Goal: Task Accomplishment & Management: Manage account settings

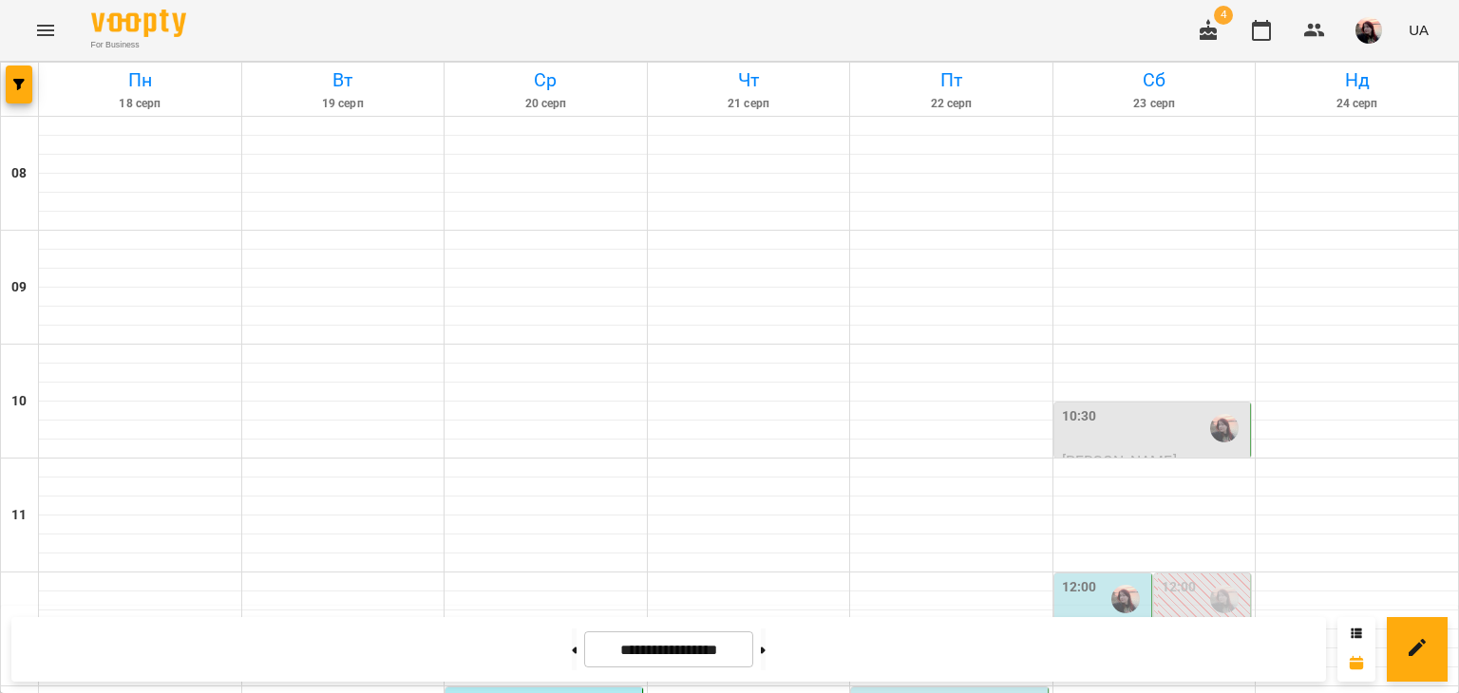
scroll to position [475, 0]
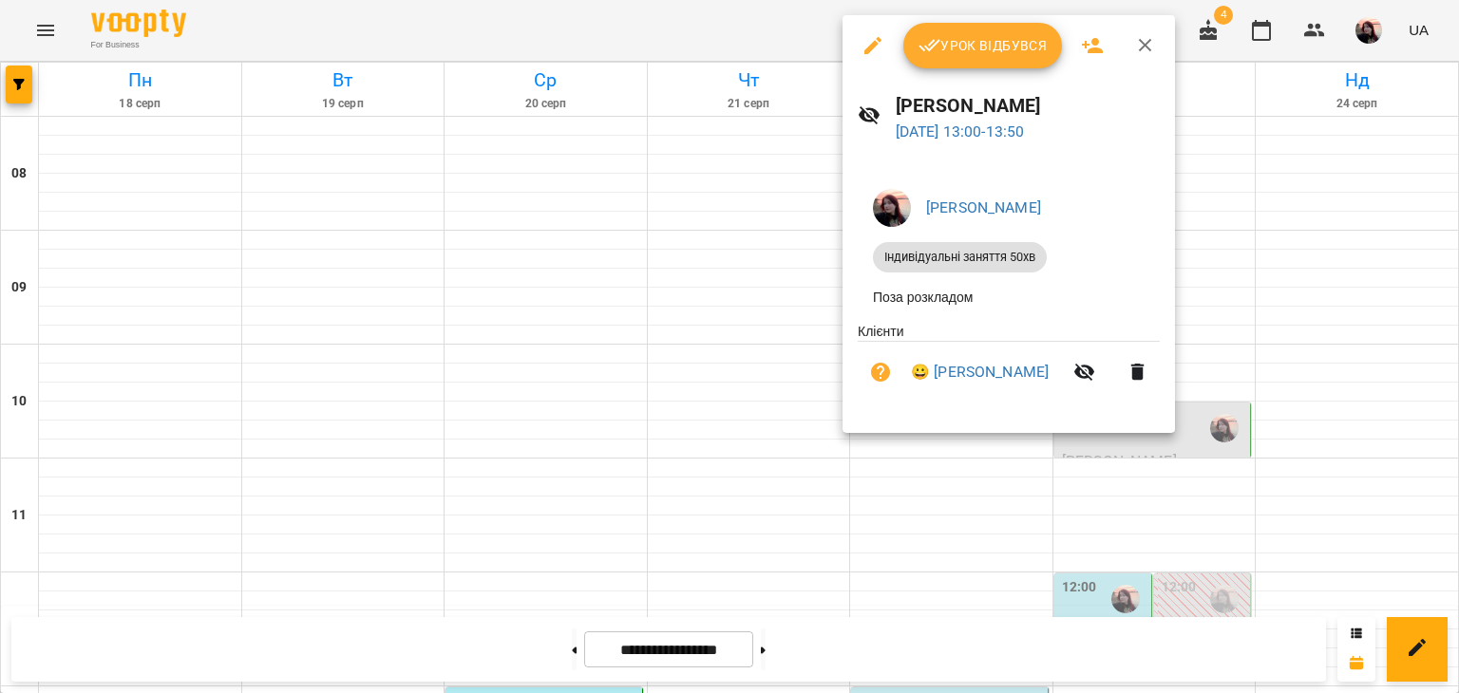
click at [931, 57] on button "Урок відбувся" at bounding box center [983, 46] width 160 height 46
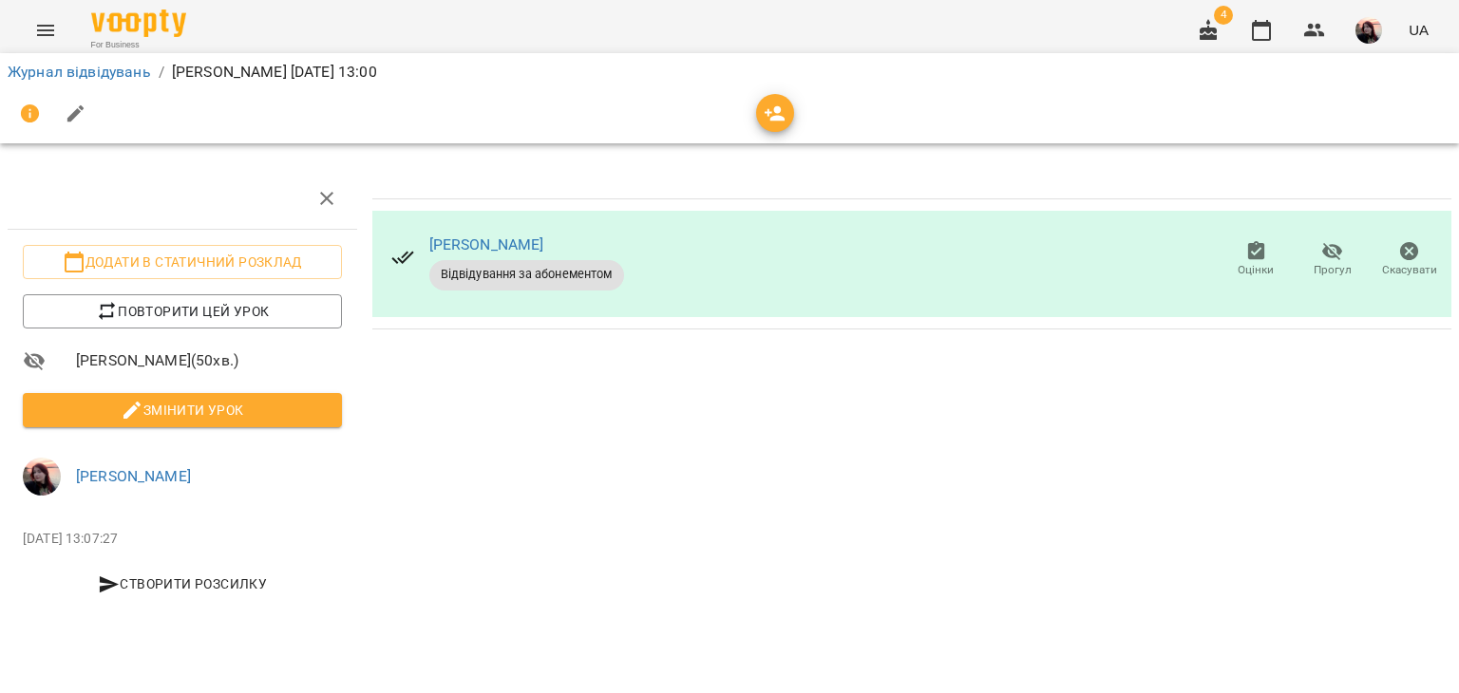
click at [235, 421] on button "Змінити урок" at bounding box center [182, 410] width 319 height 34
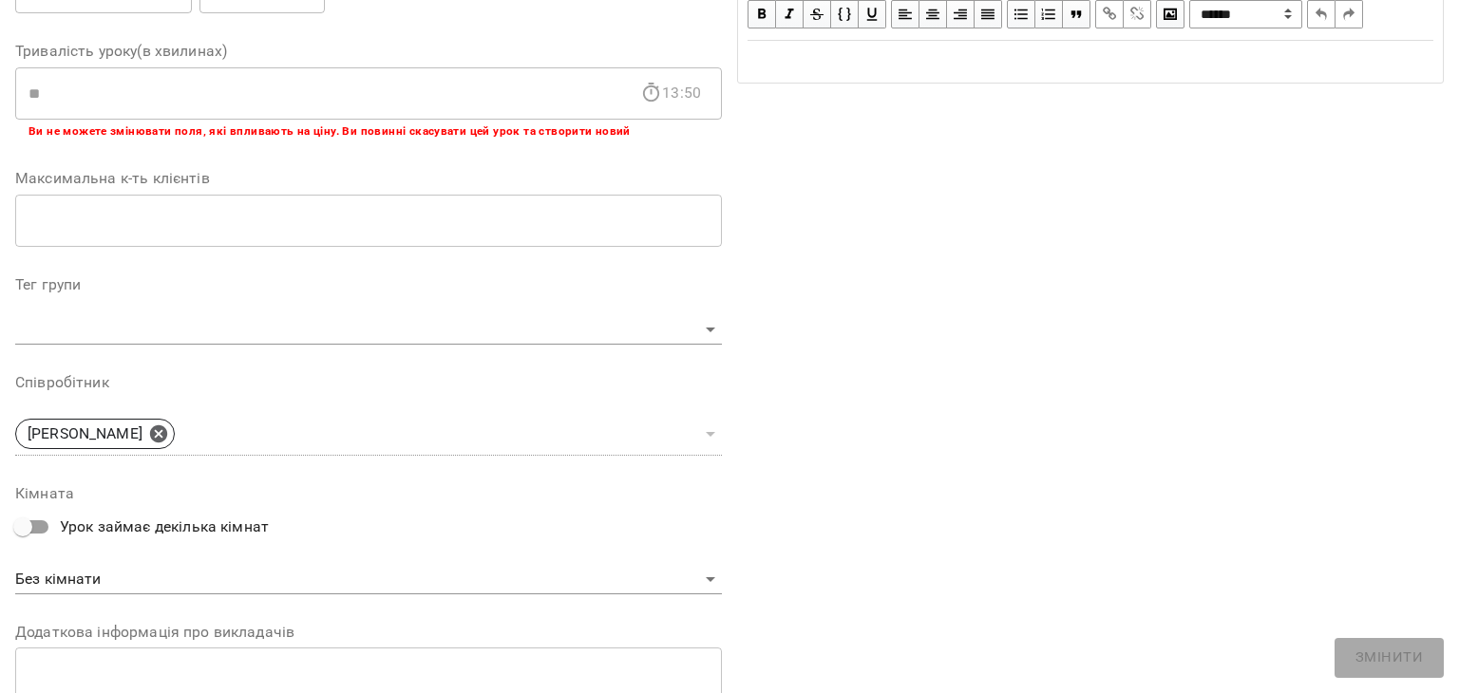
scroll to position [570, 0]
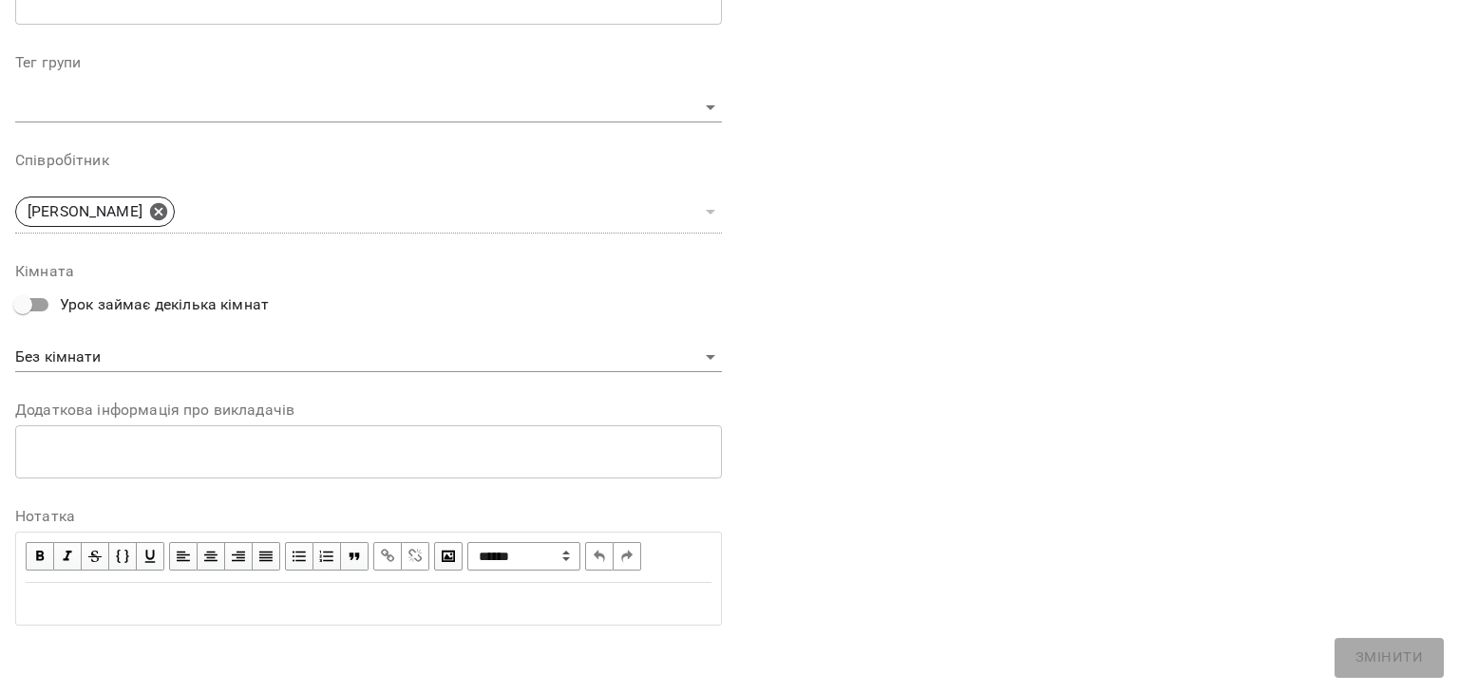
click at [243, 588] on div "Edit text" at bounding box center [368, 604] width 703 height 40
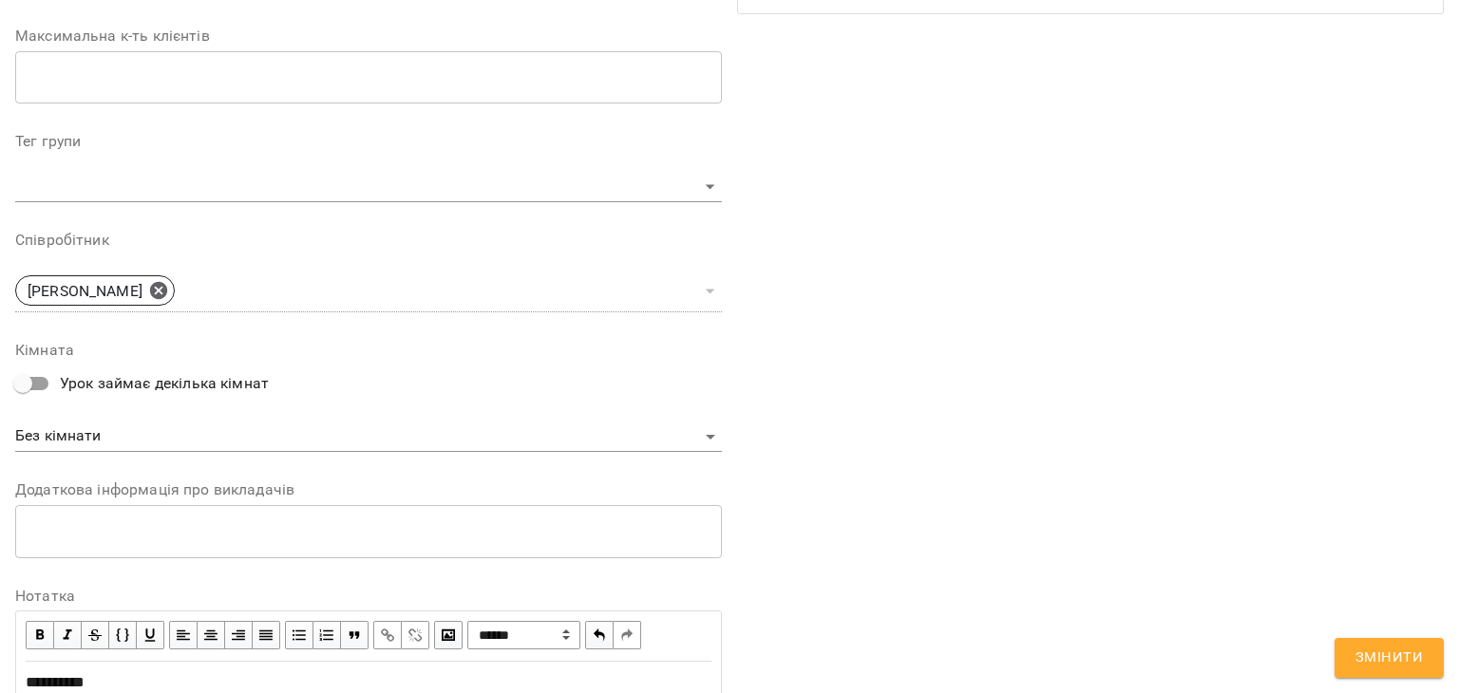
scroll to position [649, 0]
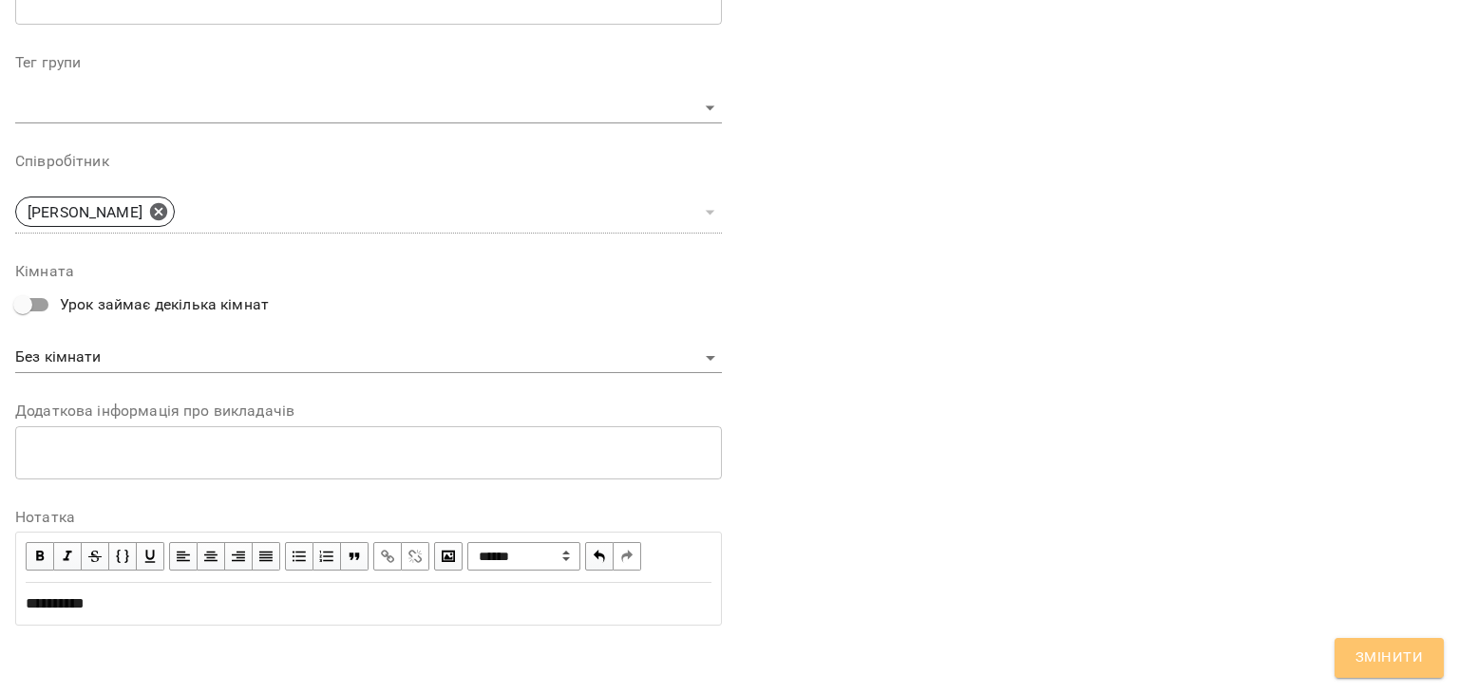
click at [1371, 648] on span "Змінити" at bounding box center [1388, 658] width 67 height 25
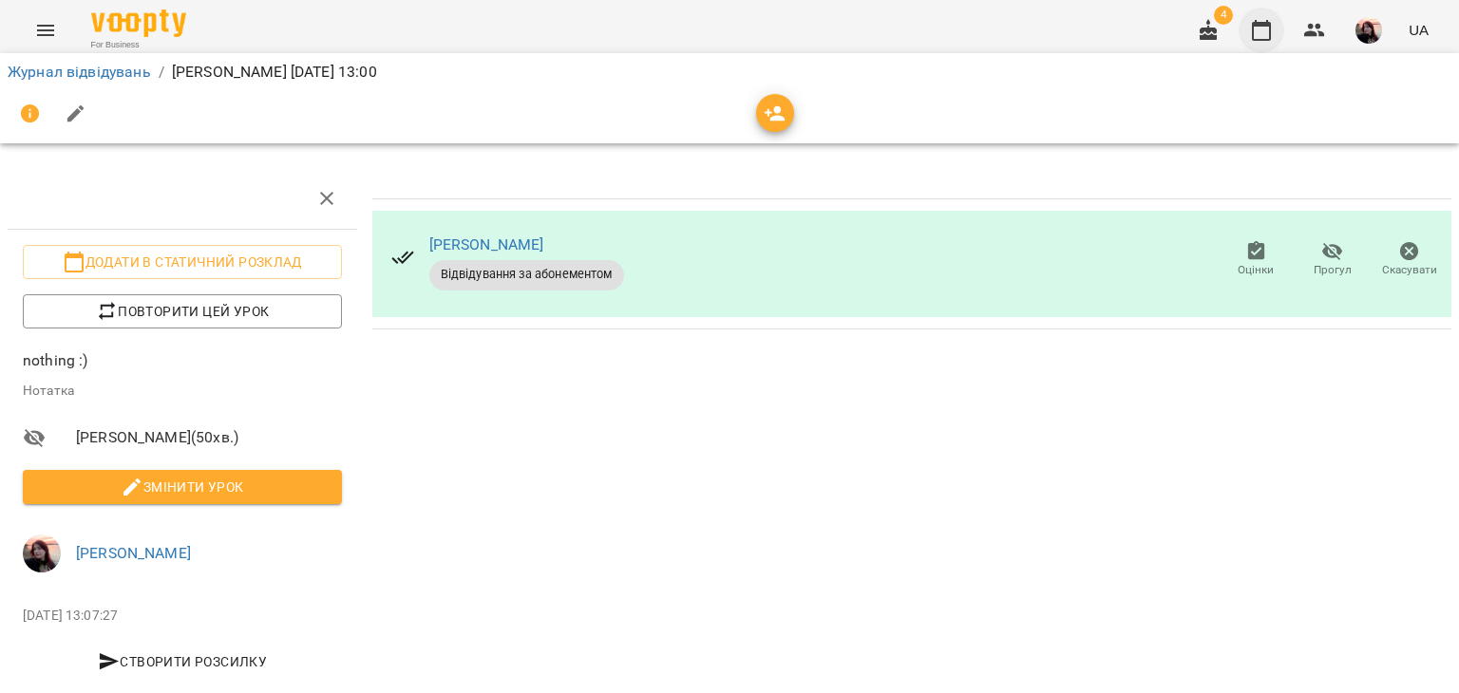
click at [1271, 27] on icon "button" at bounding box center [1261, 30] width 23 height 23
